Goal: Task Accomplishment & Management: Use online tool/utility

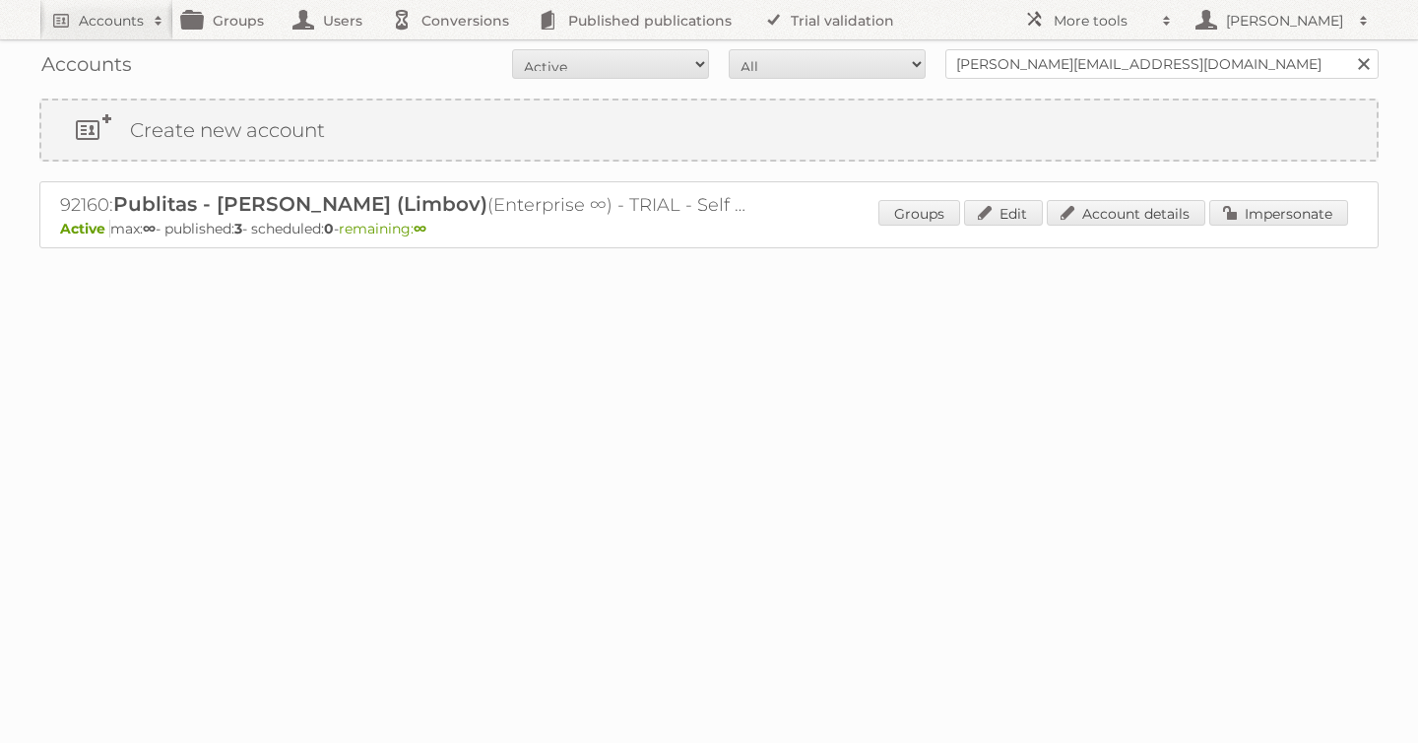
click at [763, 59] on form "All Active Expired Pending All Paid Trials Self service [PERSON_NAME][EMAIL_ADD…" at bounding box center [709, 64] width 1340 height 30
type input "lidl be"
click at [1348, 49] on input "Search" at bounding box center [1363, 64] width 30 height 30
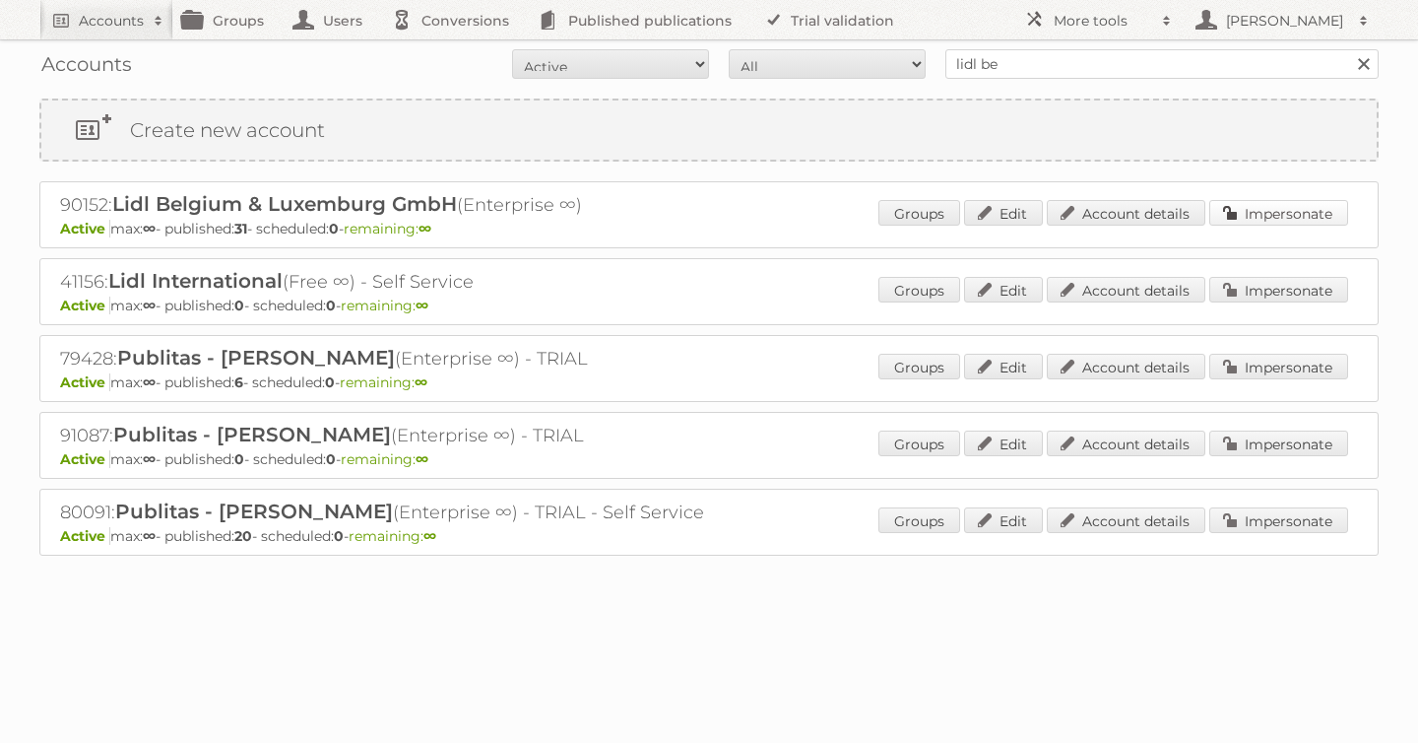
click at [1287, 210] on link "Impersonate" at bounding box center [1278, 213] width 139 height 26
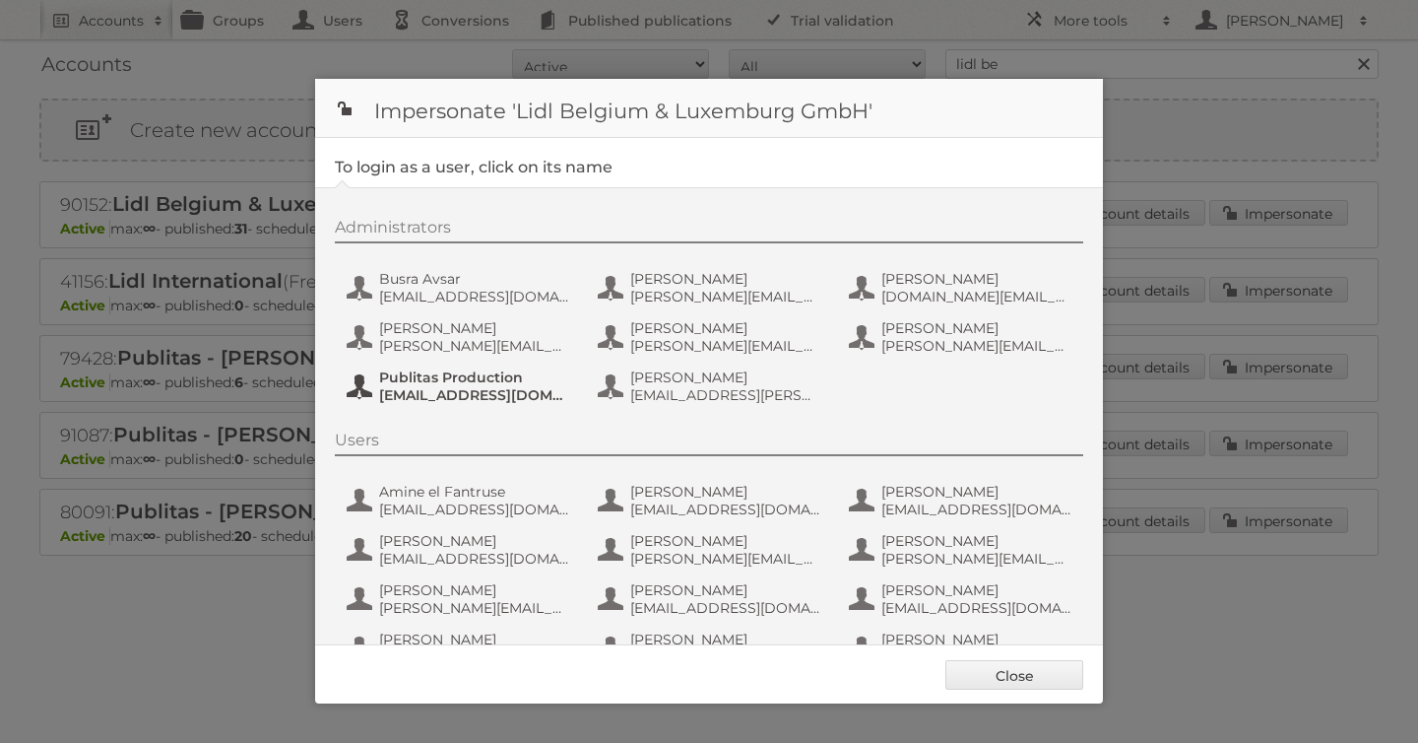
click at [415, 376] on span "Publitas Production" at bounding box center [474, 377] width 191 height 18
